Goal: Transaction & Acquisition: Purchase product/service

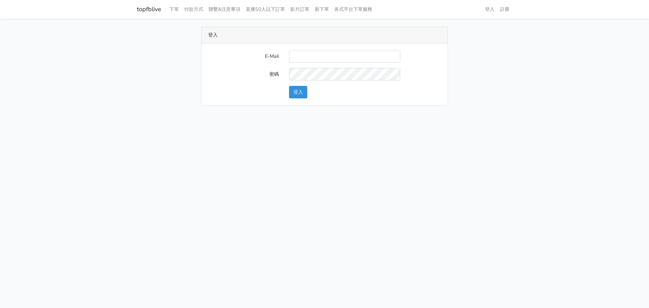
click at [299, 54] on input "E-Mail" at bounding box center [344, 56] width 111 height 13
type input "[EMAIL_ADDRESS][DOMAIN_NAME]"
click at [298, 94] on button "登入" at bounding box center [298, 92] width 18 height 13
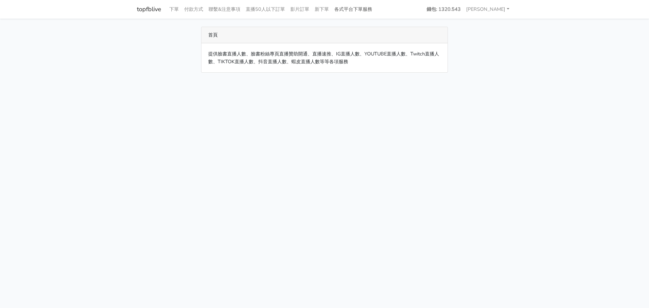
click at [357, 10] on link "各式平台下單服務" at bounding box center [353, 9] width 43 height 13
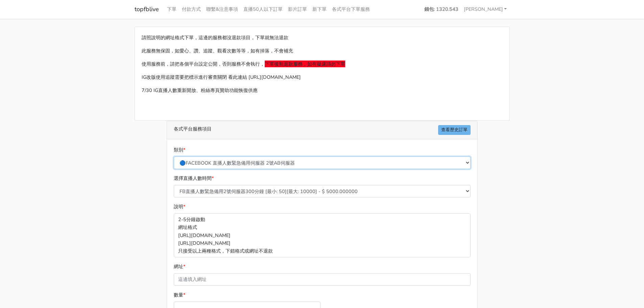
click at [313, 164] on select "🔵FACEBOOK 直播人數緊急備用伺服器 2號AB伺服器 🔵FACEBOOK 網軍專用貼文留言 安全保密 🔵9/30 FACEBOOK 直播人數緩慢進場緩慢…" at bounding box center [322, 163] width 297 height 13
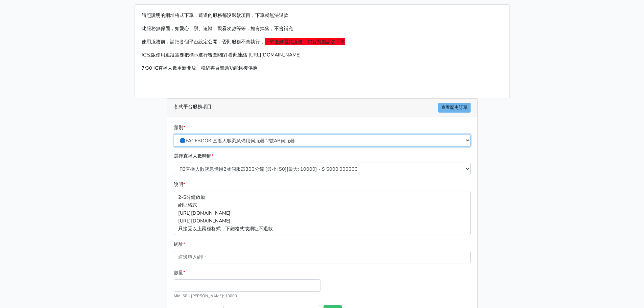
scroll to position [34, 0]
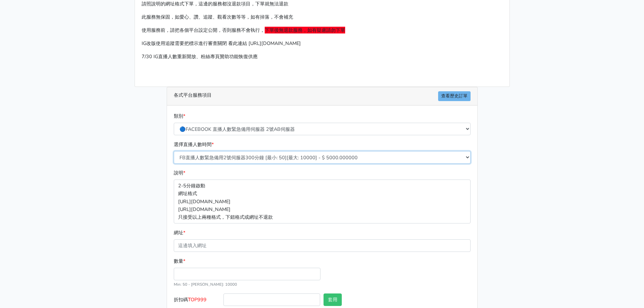
click at [314, 156] on select "FB直播人數緊急備用2號伺服器300分鐘 [最小: 50][最大: 10000] - $ 5000.000000 FB直播人數緊急備用2號伺服器60分鐘 [最…" at bounding box center [322, 157] width 297 height 13
select select "573"
click at [174, 151] on select "FB直播人數緊急備用2號伺服器300分鐘 [最小: 50][最大: 10000] - $ 5000.000000 FB直播人數緊急備用2號伺服器60分鐘 [最…" at bounding box center [322, 157] width 297 height 13
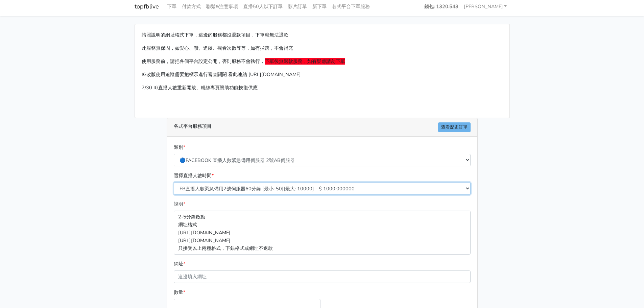
scroll to position [0, 0]
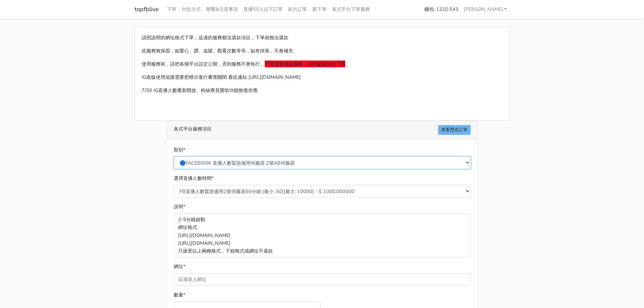
click at [303, 164] on select "🔵FACEBOOK 直播人數緊急備用伺服器 2號AB伺服器 🔵FACEBOOK 網軍專用貼文留言 安全保密 🔵9/30 FACEBOOK 直播人數緩慢進場緩慢…" at bounding box center [322, 163] width 297 height 13
select select "🔵9/30 FACEBOOK 直播人數緩慢進場緩慢退場 台灣獨家"
click at [174, 157] on select "🔵FACEBOOK 直播人數緊急備用伺服器 2號AB伺服器 🔵FACEBOOK 網軍專用貼文留言 安全保密 🔵9/30 FACEBOOK 直播人數緩慢進場緩慢…" at bounding box center [322, 163] width 297 height 13
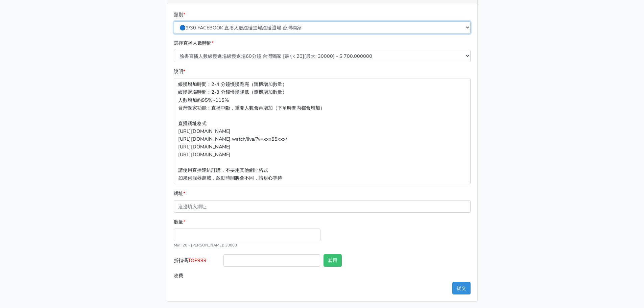
scroll to position [137, 0]
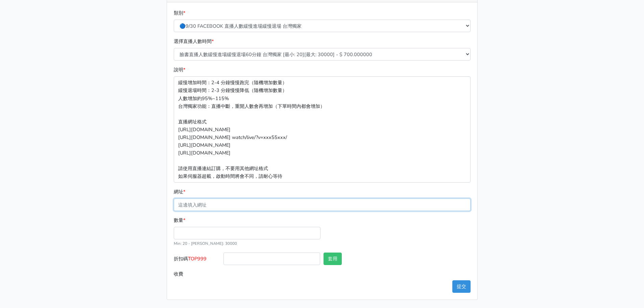
click at [227, 205] on input "網址 *" at bounding box center [322, 205] width 297 height 13
paste input "https://www.facebook.com/share/v/1CPstzwtpY/"
type input "https://www.facebook.com/share/v/1CPstzwtpY/"
click at [232, 232] on input "數量 *" at bounding box center [247, 233] width 147 height 13
type input "380"
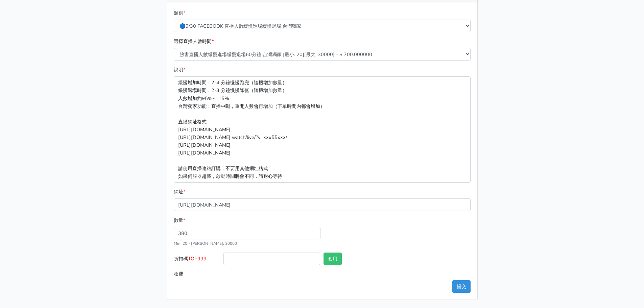
type input "266.000"
drag, startPoint x: 188, startPoint y: 260, endPoint x: 208, endPoint y: 260, distance: 20.0
click at [208, 260] on label "折扣碼 TOP999" at bounding box center [197, 260] width 50 height 15
click at [211, 260] on label "折扣碼 TOP999" at bounding box center [197, 260] width 50 height 15
click at [224, 260] on input "折扣碼 TOP999" at bounding box center [272, 259] width 97 height 13
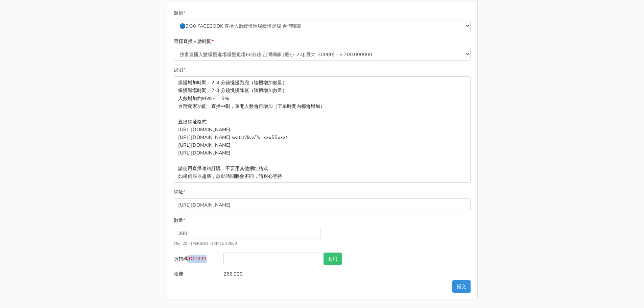
drag, startPoint x: 208, startPoint y: 259, endPoint x: 191, endPoint y: 260, distance: 16.9
click at [191, 260] on span "TOP999" at bounding box center [197, 258] width 19 height 7
copy span "TOP999"
click at [251, 260] on input "折扣碼 TOP999" at bounding box center [272, 259] width 97 height 13
paste input "TOP999"
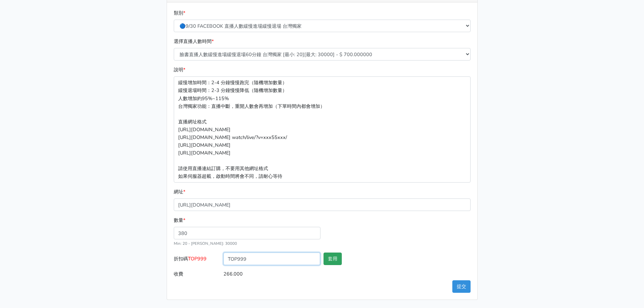
type input "TOP999"
click at [328, 256] on button "套用" at bounding box center [333, 259] width 18 height 13
type input "套用失敗"
click at [458, 286] on button "提交" at bounding box center [461, 286] width 18 height 13
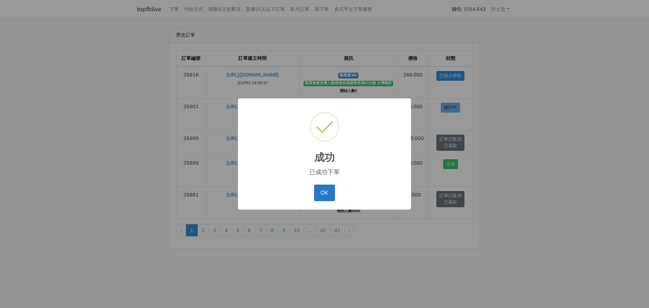
click at [321, 203] on div "OK No Cancel" at bounding box center [325, 193] width 160 height 20
click at [326, 194] on button "OK" at bounding box center [324, 193] width 21 height 16
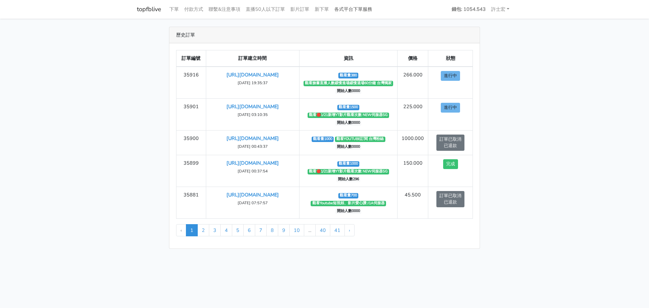
click at [357, 9] on link "各式平台下單服務" at bounding box center [353, 9] width 43 height 13
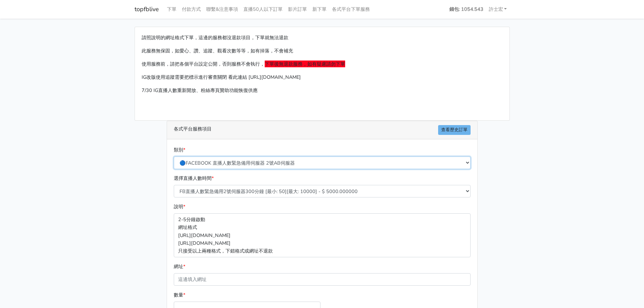
click at [266, 161] on select "🔵FACEBOOK 直播人數緊急備用伺服器 2號AB伺服器 🔵FACEBOOK 網軍專用貼文留言 安全保密 🔵9/30 FACEBOOK 直播人數緩慢進場緩慢…" at bounding box center [322, 163] width 297 height 13
select select "🔵9/30 FACEBOOK 直播人數緩慢進場緩慢退場 台灣獨家"
click at [174, 157] on select "🔵FACEBOOK 直播人數緊急備用伺服器 2號AB伺服器 🔵FACEBOOK 網軍專用貼文留言 安全保密 🔵9/30 FACEBOOK 直播人數緩慢進場緩慢…" at bounding box center [322, 163] width 297 height 13
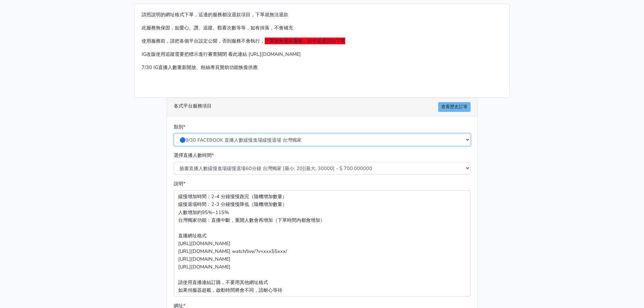
scroll to position [34, 0]
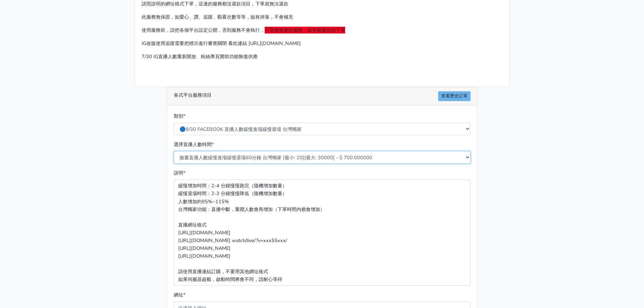
click at [277, 159] on select "臉書直播人數緩慢進場緩慢退場60分鐘 台灣獨家 [最小: 20][最大: 30000] - $ 700.000000 臉書直播人數緩慢進場緩慢退場120分鐘 …" at bounding box center [322, 157] width 297 height 13
click at [174, 151] on select "臉書直播人數緩慢進場緩慢退場60分鐘 台灣獨家 [最小: 20][最大: 30000] - $ 700.000000 臉書直播人數緩慢進場緩慢退場120分鐘 …" at bounding box center [322, 157] width 297 height 13
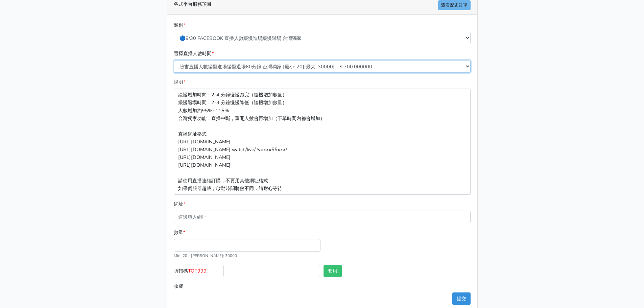
scroll to position [135, 0]
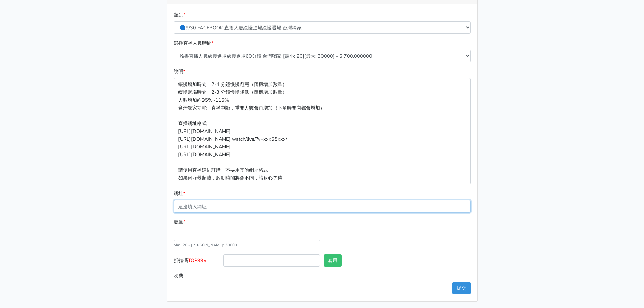
click at [248, 204] on input "網址 *" at bounding box center [322, 206] width 297 height 13
paste input "TOP999"
type input "TOP999"
drag, startPoint x: 203, startPoint y: 210, endPoint x: 158, endPoint y: 211, distance: 45.3
click at [158, 211] on div "請照說明的網址格式下單，這邊的服務都沒退款項目，下單就無法退款 此服務無保固，如愛心、讚、追蹤、觀看次數等等，如有掉落，不會補充 使用服務前，請把各個平台設定…" at bounding box center [323, 96] width 386 height 410
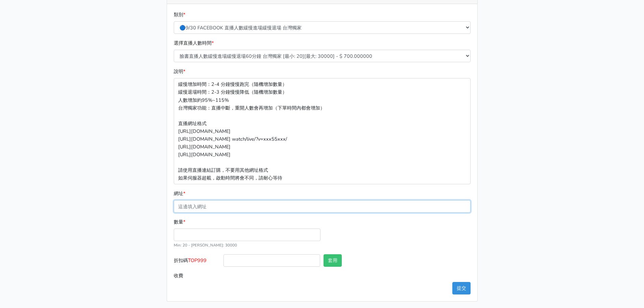
click at [219, 203] on input "網址 *" at bounding box center [322, 206] width 297 height 13
click at [219, 206] on input "網址 *" at bounding box center [322, 206] width 297 height 13
paste input "[URL][DOMAIN_NAME]"
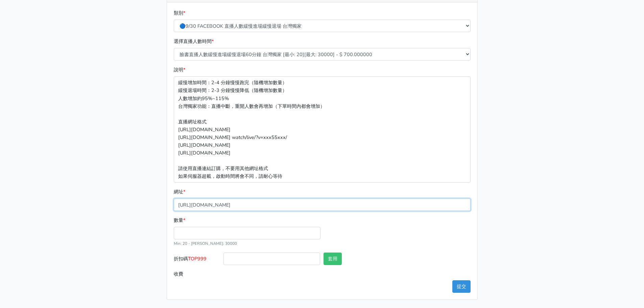
type input "[URL][DOMAIN_NAME]"
click at [217, 231] on input "數量 *" at bounding box center [247, 233] width 147 height 13
type input "188"
type input "131.600"
click at [336, 258] on button "套用" at bounding box center [333, 259] width 18 height 13
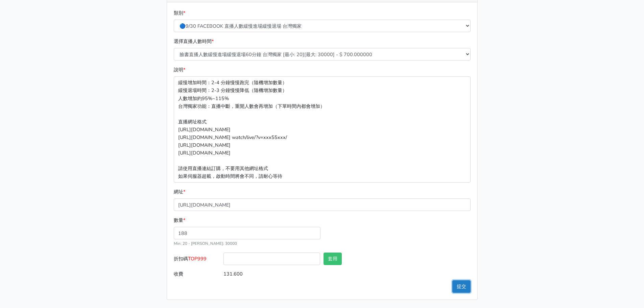
click at [457, 286] on button "提交" at bounding box center [461, 286] width 18 height 13
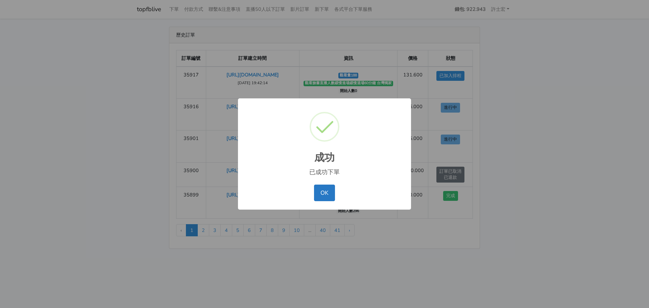
drag, startPoint x: 328, startPoint y: 192, endPoint x: 331, endPoint y: 195, distance: 4.1
click at [330, 193] on button "OK" at bounding box center [324, 193] width 21 height 16
